Goal: Task Accomplishment & Management: Manage account settings

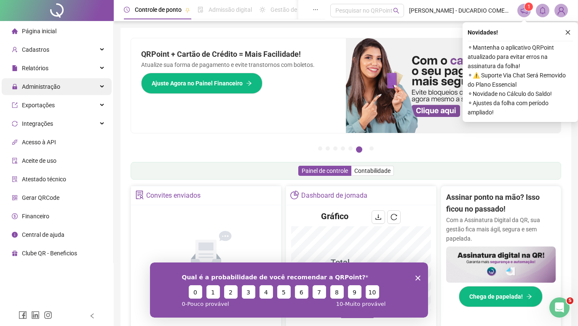
click at [41, 88] on span "Administração" at bounding box center [41, 86] width 38 height 7
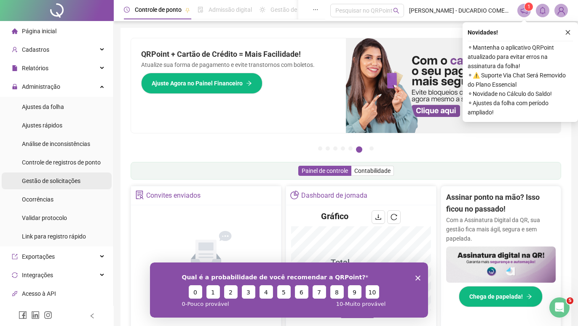
click at [50, 182] on span "Gestão de solicitações" at bounding box center [51, 181] width 59 height 7
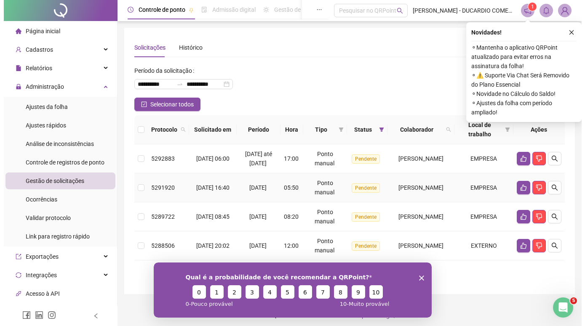
scroll to position [13, 0]
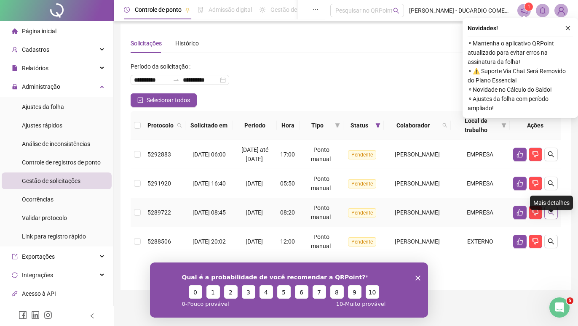
click at [550, 214] on icon "search" at bounding box center [551, 212] width 7 height 7
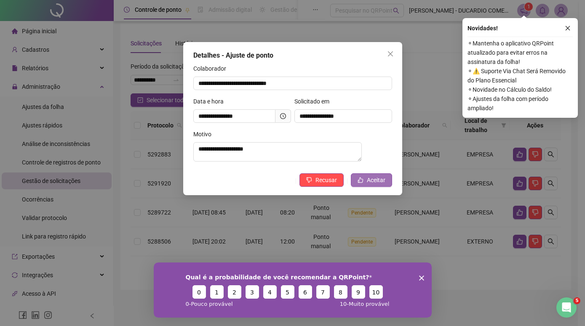
click at [370, 184] on span "Aceitar" at bounding box center [376, 180] width 19 height 9
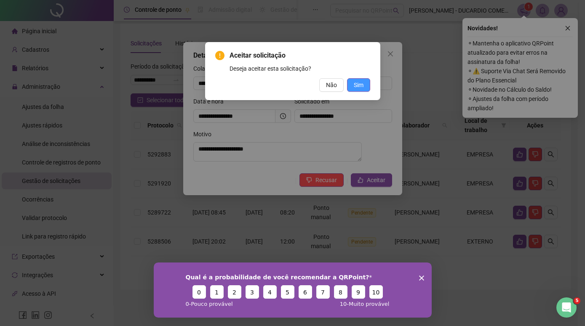
click at [359, 86] on span "Sim" at bounding box center [359, 84] width 10 height 9
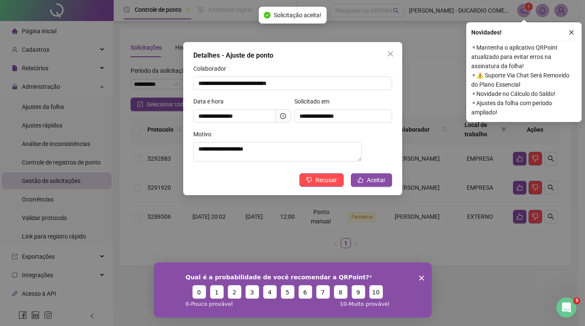
scroll to position [0, 0]
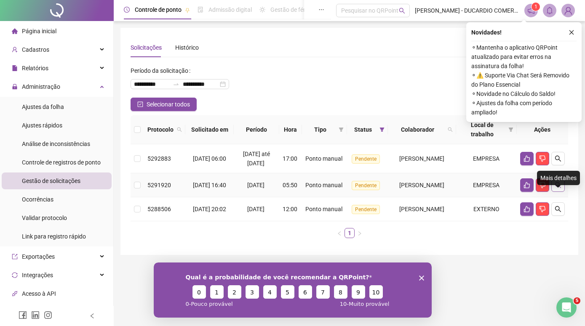
click at [556, 188] on icon "search" at bounding box center [558, 185] width 6 height 6
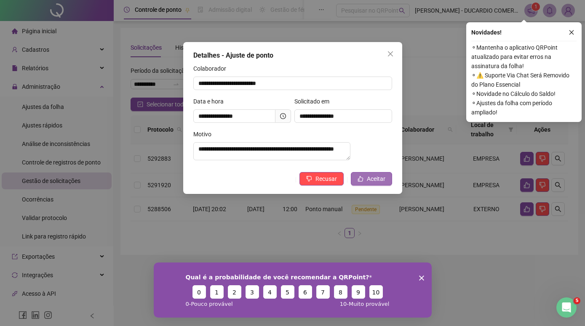
click at [376, 184] on span "Aceitar" at bounding box center [376, 178] width 19 height 9
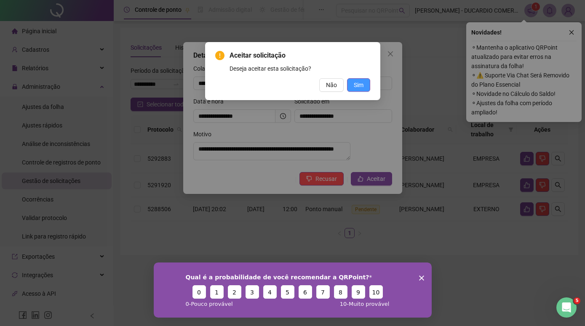
click at [358, 86] on span "Sim" at bounding box center [359, 84] width 10 height 9
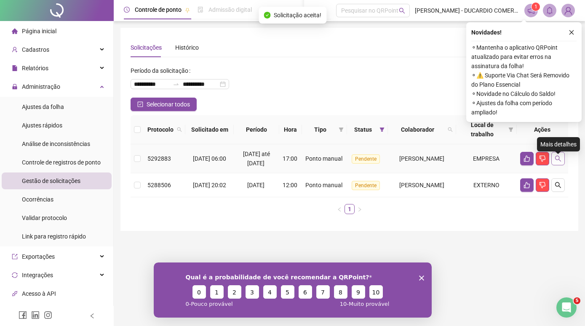
click at [561, 159] on button "button" at bounding box center [557, 158] width 13 height 13
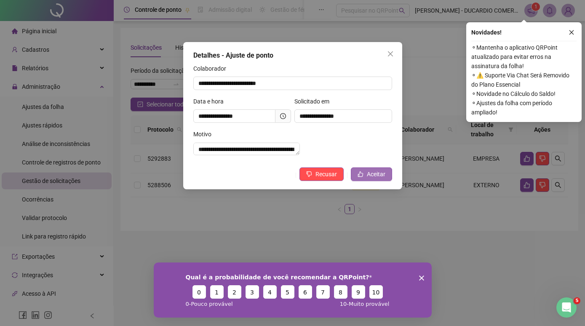
click at [375, 179] on span "Aceitar" at bounding box center [376, 174] width 19 height 9
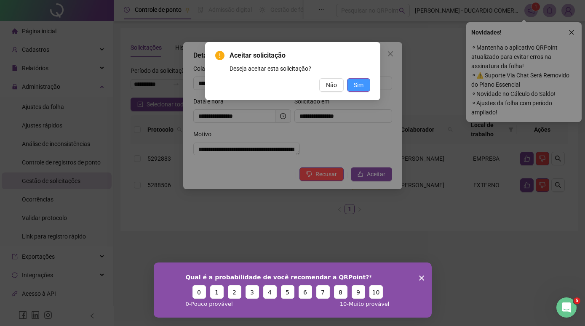
click at [360, 86] on span "Sim" at bounding box center [359, 84] width 10 height 9
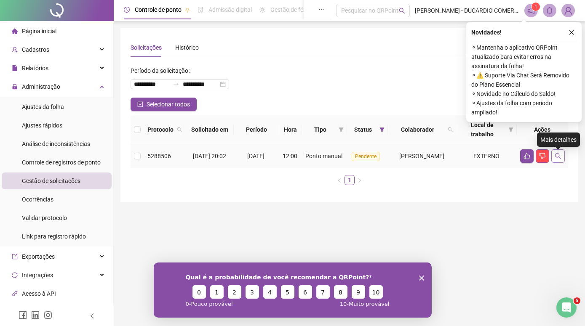
click at [559, 156] on icon "search" at bounding box center [558, 156] width 7 height 7
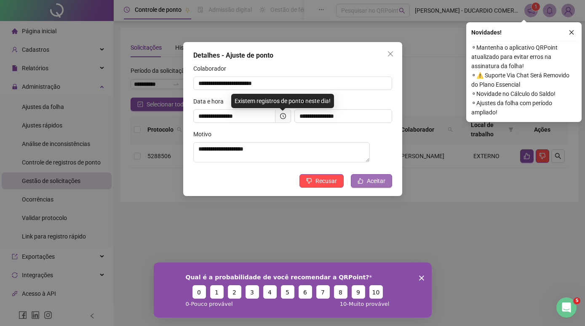
click at [371, 184] on span "Aceitar" at bounding box center [376, 180] width 19 height 9
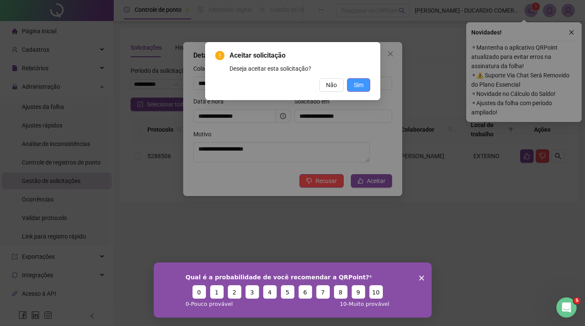
click at [355, 88] on span "Sim" at bounding box center [359, 84] width 10 height 9
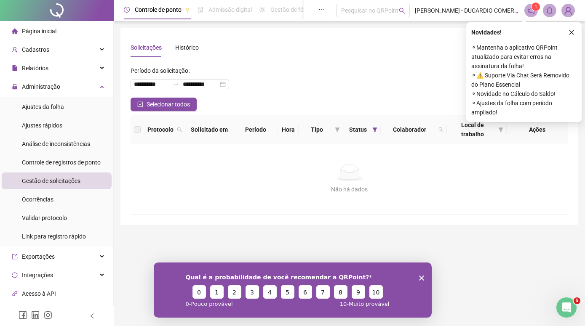
click at [420, 276] on polygon "Encerrar pesquisa" at bounding box center [421, 277] width 5 height 5
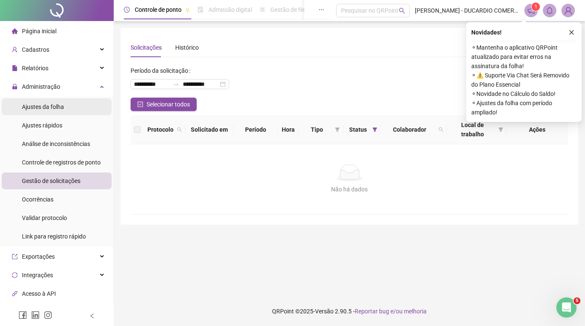
click at [52, 109] on span "Ajustes da folha" at bounding box center [43, 107] width 42 height 7
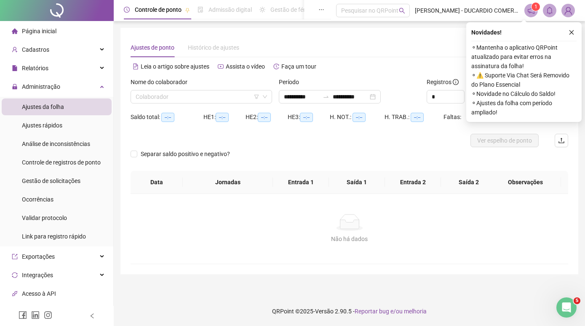
type input "**********"
click at [241, 98] on input "search" at bounding box center [198, 97] width 124 height 13
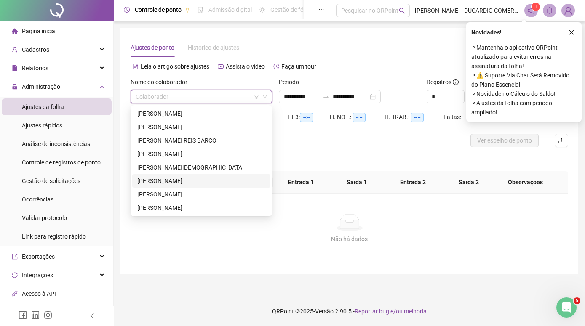
click at [139, 181] on div "[PERSON_NAME]" at bounding box center [201, 180] width 128 height 9
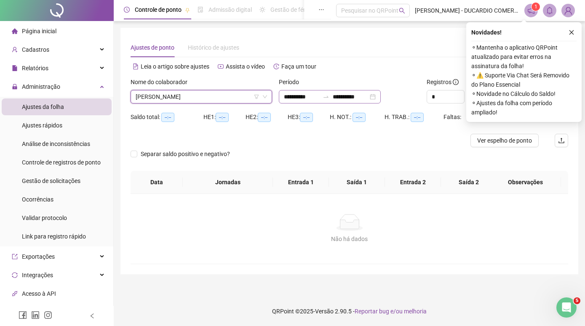
click at [381, 96] on div "**********" at bounding box center [330, 96] width 102 height 13
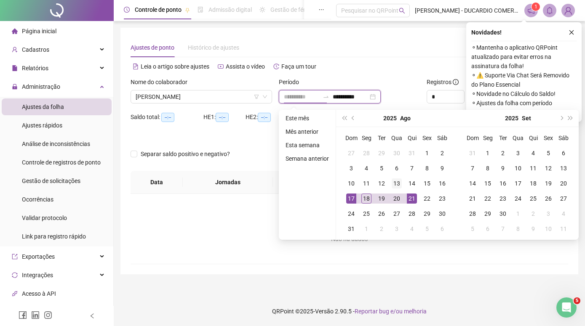
type input "**********"
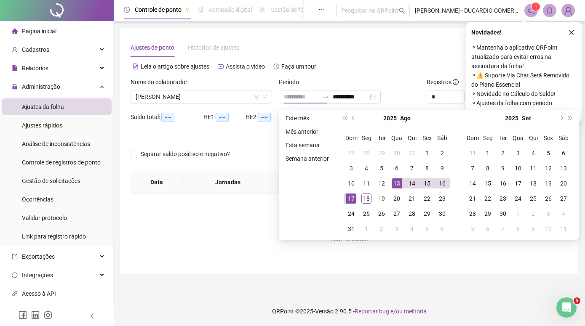
click at [397, 184] on div "13" at bounding box center [397, 184] width 10 height 10
type input "**********"
click at [425, 184] on div "15" at bounding box center [427, 184] width 10 height 10
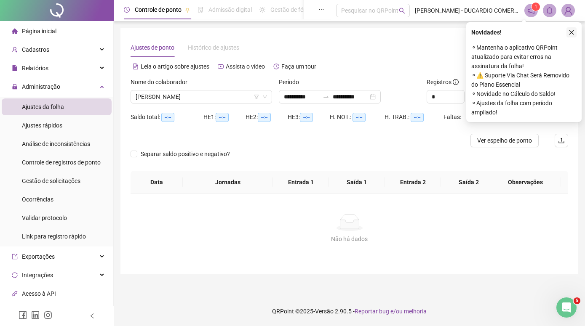
click at [571, 30] on icon "close" at bounding box center [572, 32] width 6 height 6
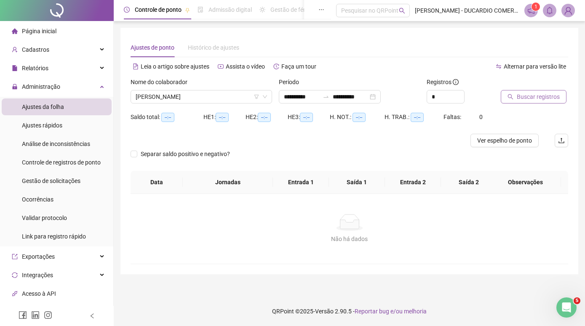
click at [540, 97] on span "Buscar registros" at bounding box center [538, 96] width 43 height 9
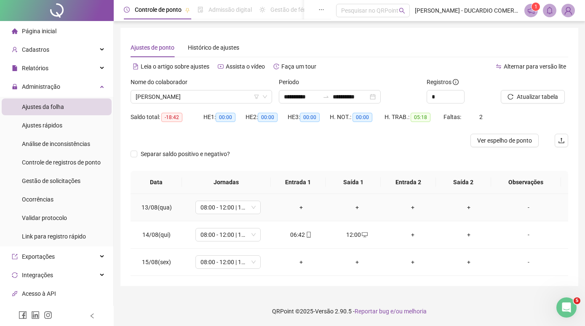
click at [520, 208] on div "-" at bounding box center [529, 207] width 50 height 9
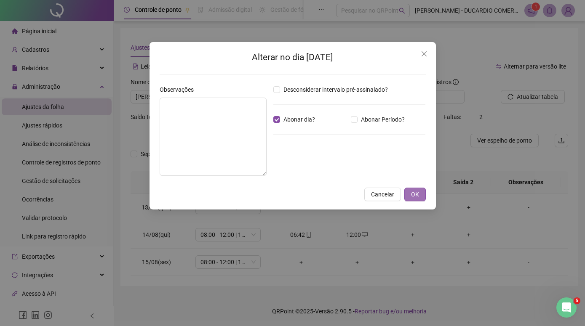
click at [416, 195] on span "OK" at bounding box center [415, 194] width 8 height 9
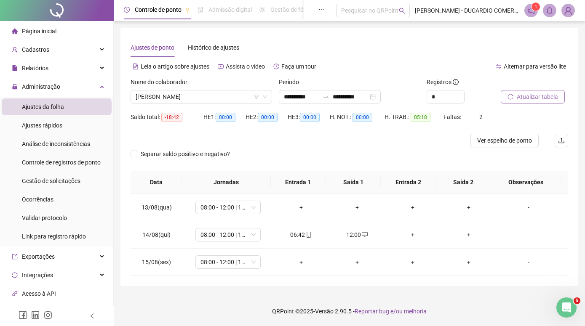
click at [539, 99] on span "Atualizar tabela" at bounding box center [537, 96] width 41 height 9
click at [521, 236] on div "-" at bounding box center [529, 234] width 50 height 9
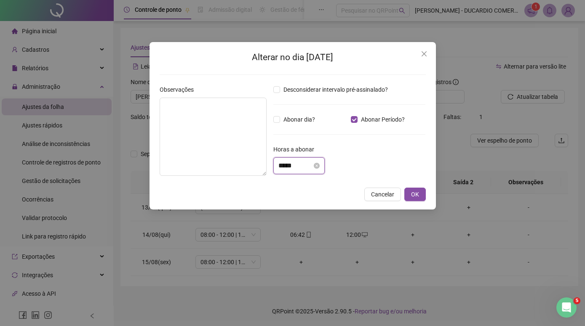
click at [283, 166] on input "*****" at bounding box center [295, 166] width 34 height 10
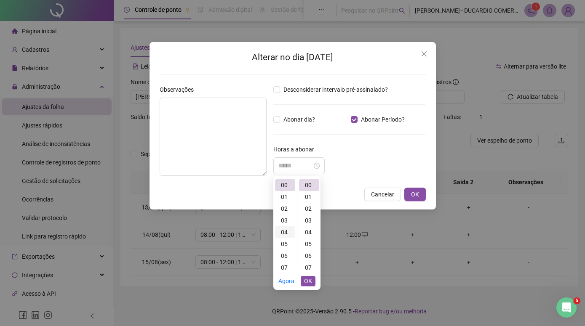
click at [281, 232] on div "04" at bounding box center [285, 233] width 20 height 12
click at [308, 184] on div "00" at bounding box center [309, 185] width 20 height 12
type input "*****"
click at [307, 280] on span "OK" at bounding box center [308, 281] width 8 height 9
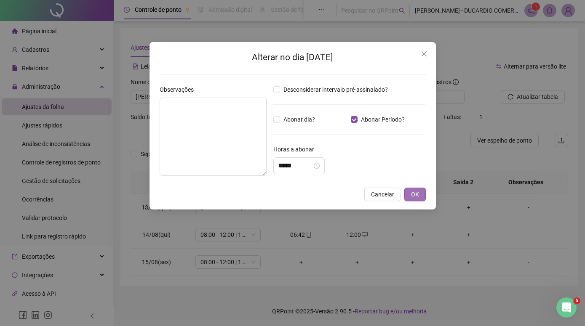
click at [415, 190] on span "OK" at bounding box center [415, 194] width 8 height 9
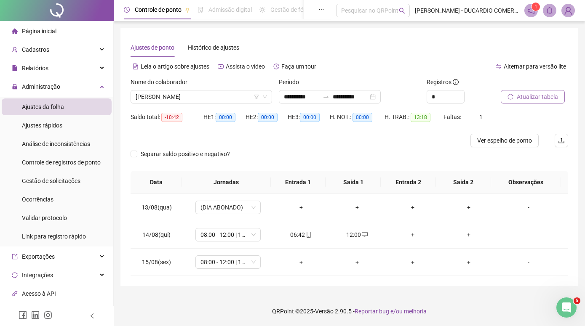
click at [522, 96] on span "Atualizar tabela" at bounding box center [537, 96] width 41 height 9
click at [527, 99] on span "Atualizar tabela" at bounding box center [537, 96] width 41 height 9
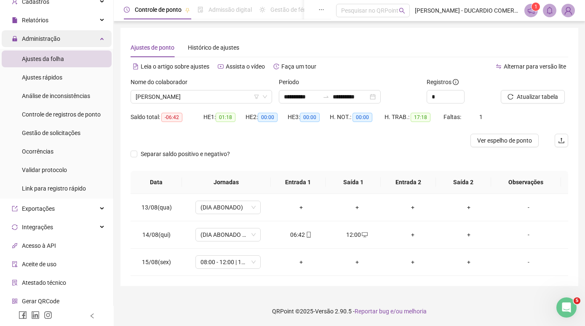
scroll to position [0, 0]
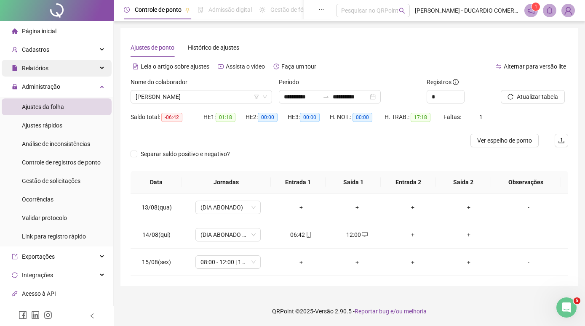
click at [91, 66] on div "Relatórios" at bounding box center [57, 68] width 110 height 17
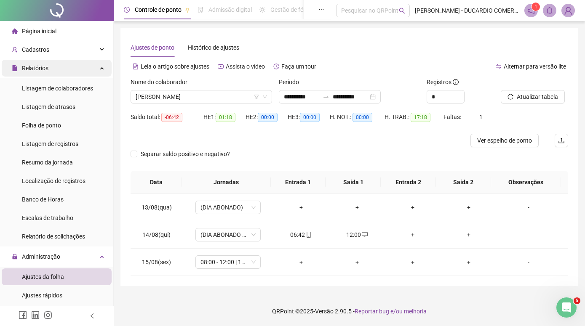
click at [91, 66] on div "Relatórios" at bounding box center [57, 68] width 110 height 17
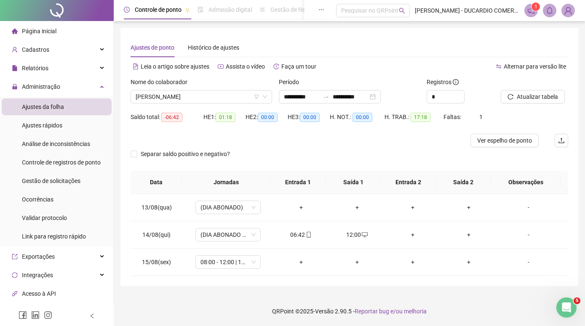
drag, startPoint x: 574, startPoint y: 10, endPoint x: 568, endPoint y: 14, distance: 7.5
click at [573, 10] on img at bounding box center [568, 10] width 13 height 13
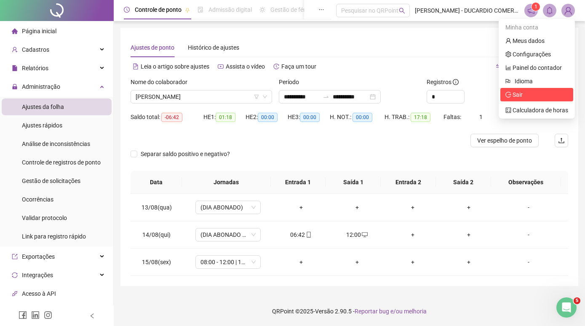
click at [516, 94] on span "Sair" at bounding box center [518, 94] width 10 height 7
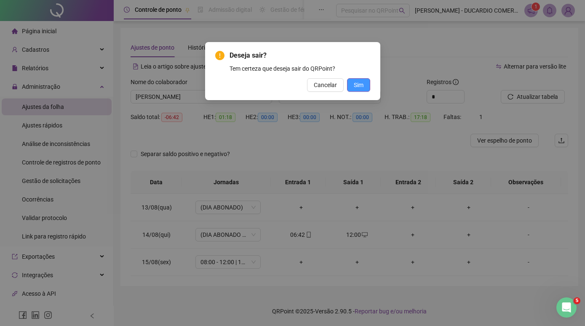
click at [355, 87] on span "Sim" at bounding box center [359, 84] width 10 height 9
